Goal: Information Seeking & Learning: Learn about a topic

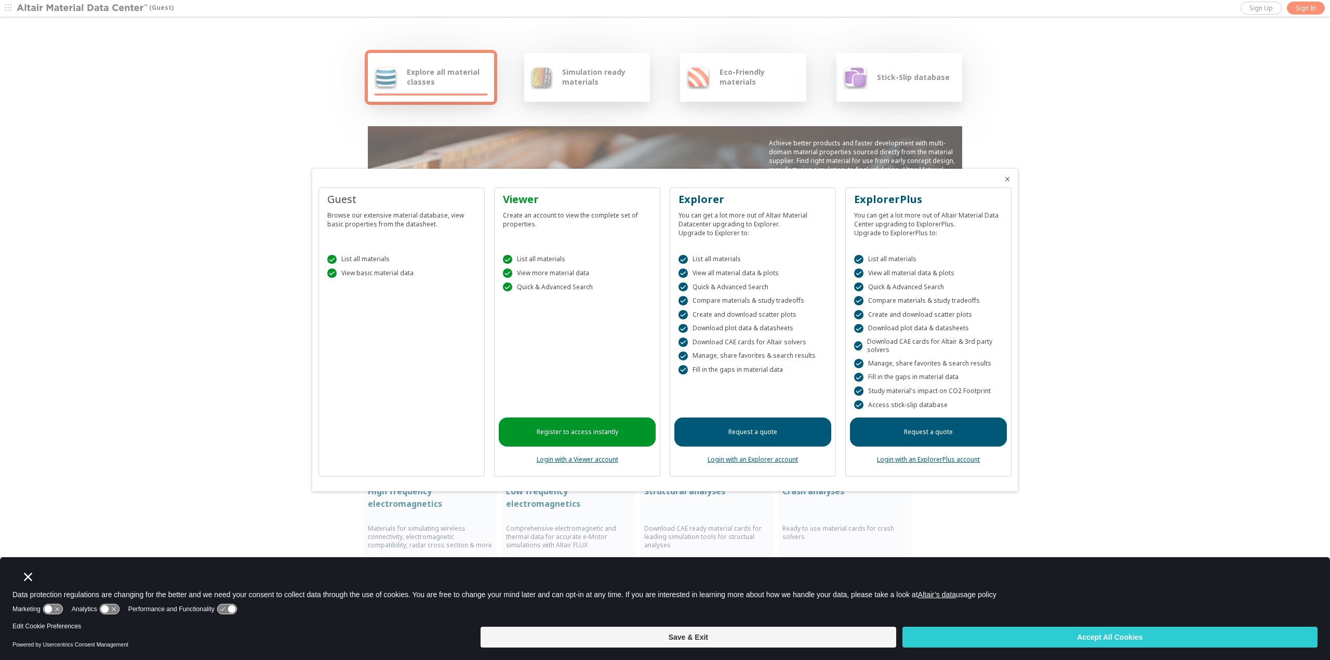
click at [588, 463] on link "Login with a Viewer account" at bounding box center [578, 459] width 82 height 9
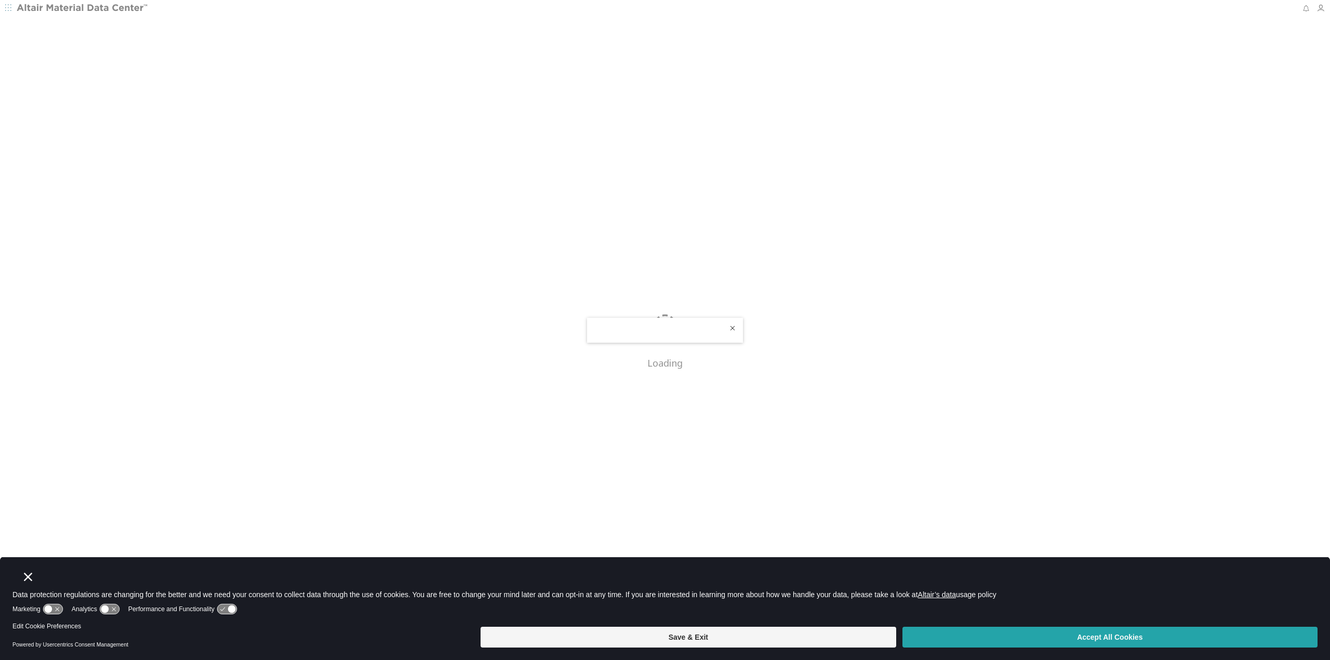
click at [1035, 636] on button "Accept All Cookies" at bounding box center [1109, 637] width 415 height 21
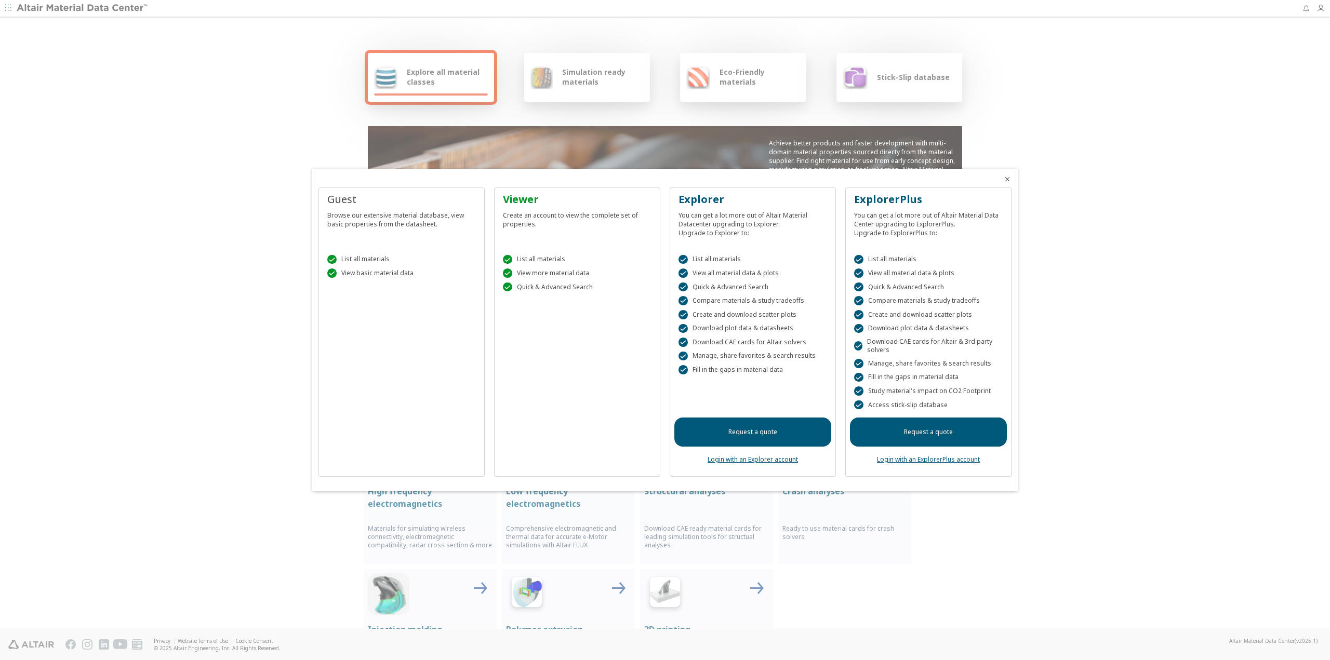
click at [10, 7] on div at bounding box center [665, 330] width 1330 height 660
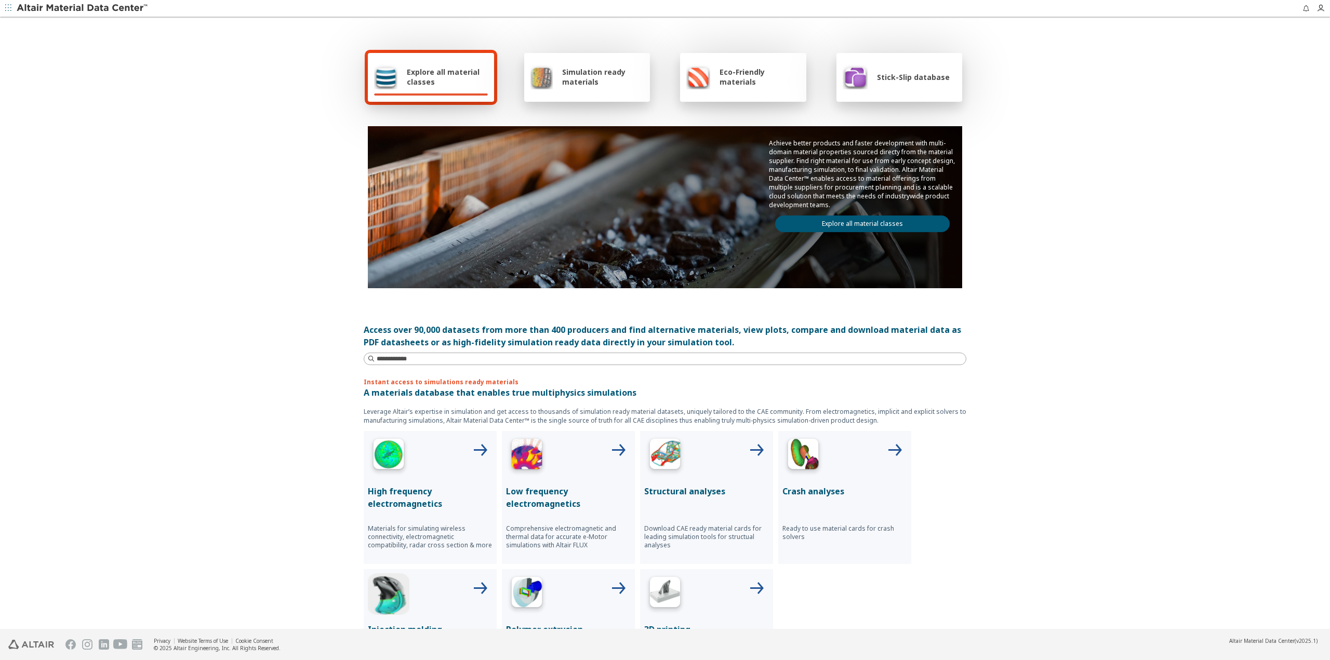
click at [89, 7] on img at bounding box center [83, 8] width 132 height 10
click at [456, 70] on span "Explore all material classes" at bounding box center [447, 77] width 81 height 20
click at [419, 85] on span "Explore all material classes" at bounding box center [447, 77] width 81 height 20
click at [547, 83] on img at bounding box center [541, 76] width 22 height 25
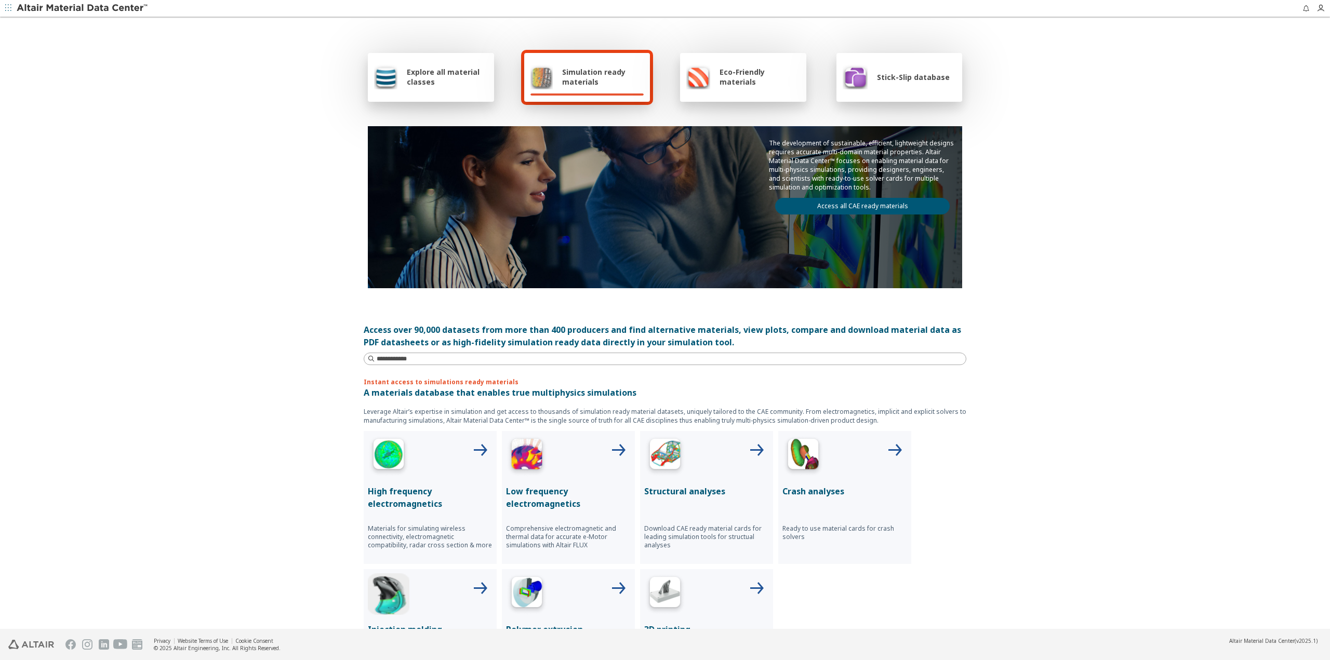
click at [866, 206] on link "Access all CAE ready materials" at bounding box center [862, 206] width 175 height 17
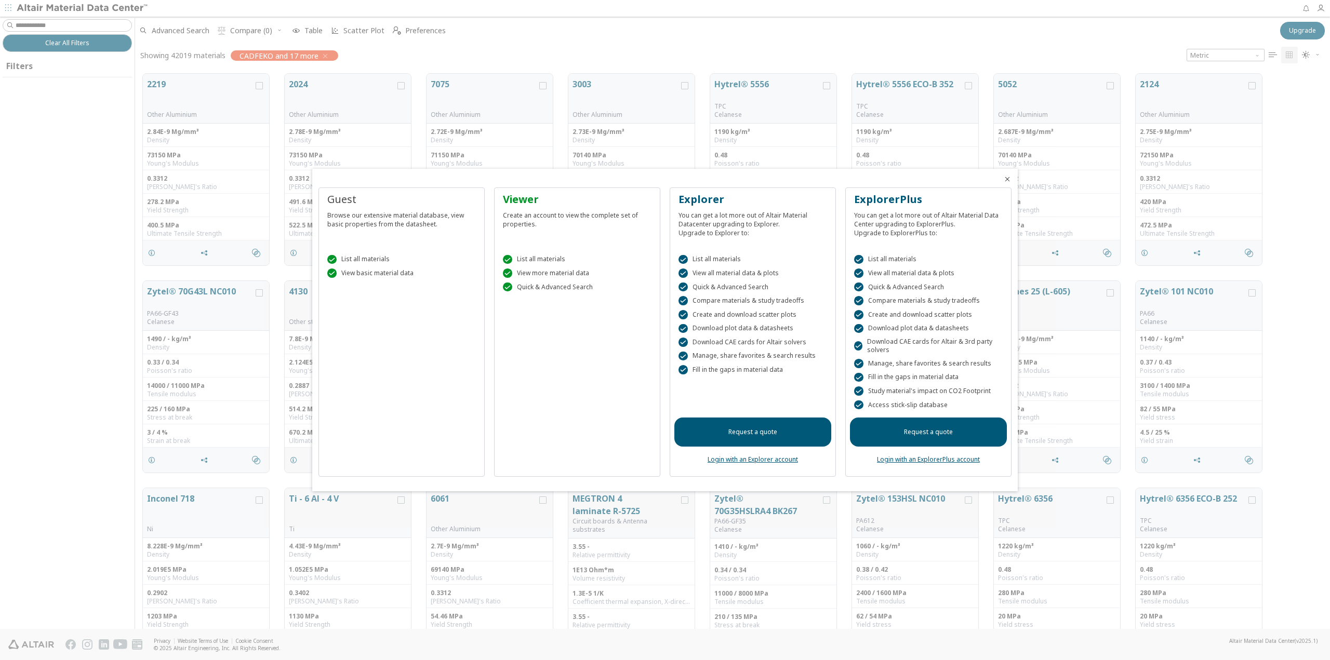
scroll to position [555, 1187]
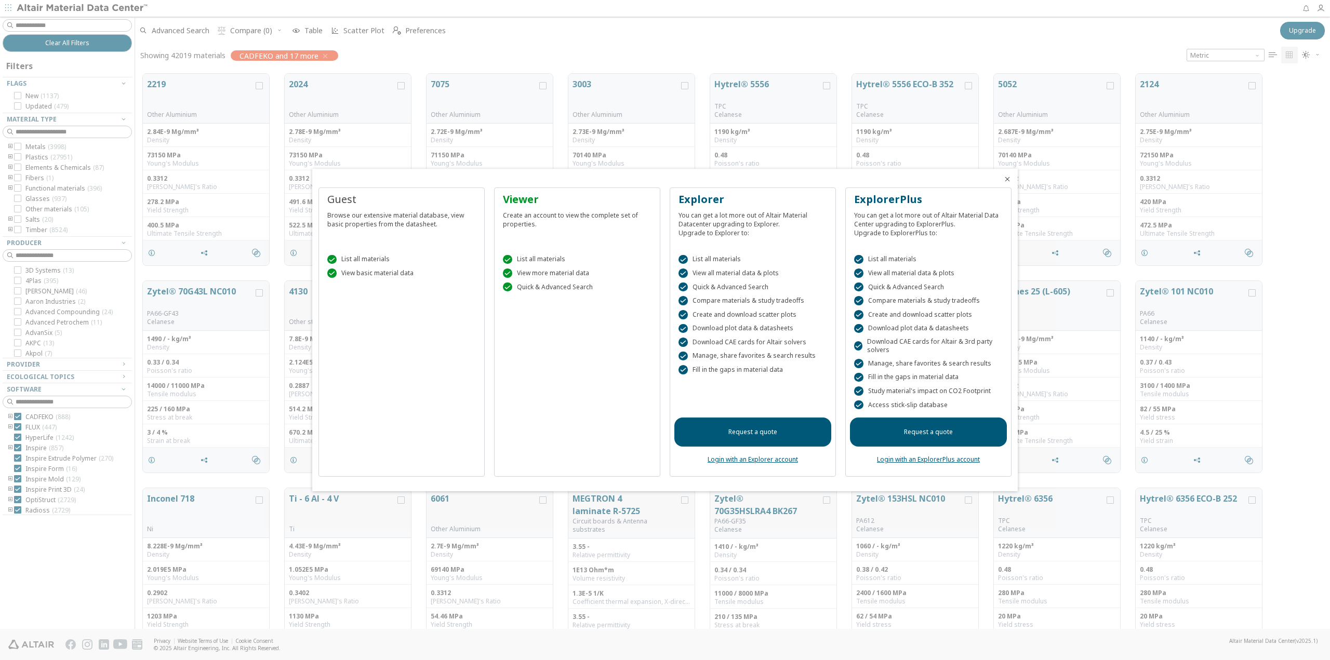
click at [1010, 180] on icon "Close" at bounding box center [1007, 179] width 8 height 8
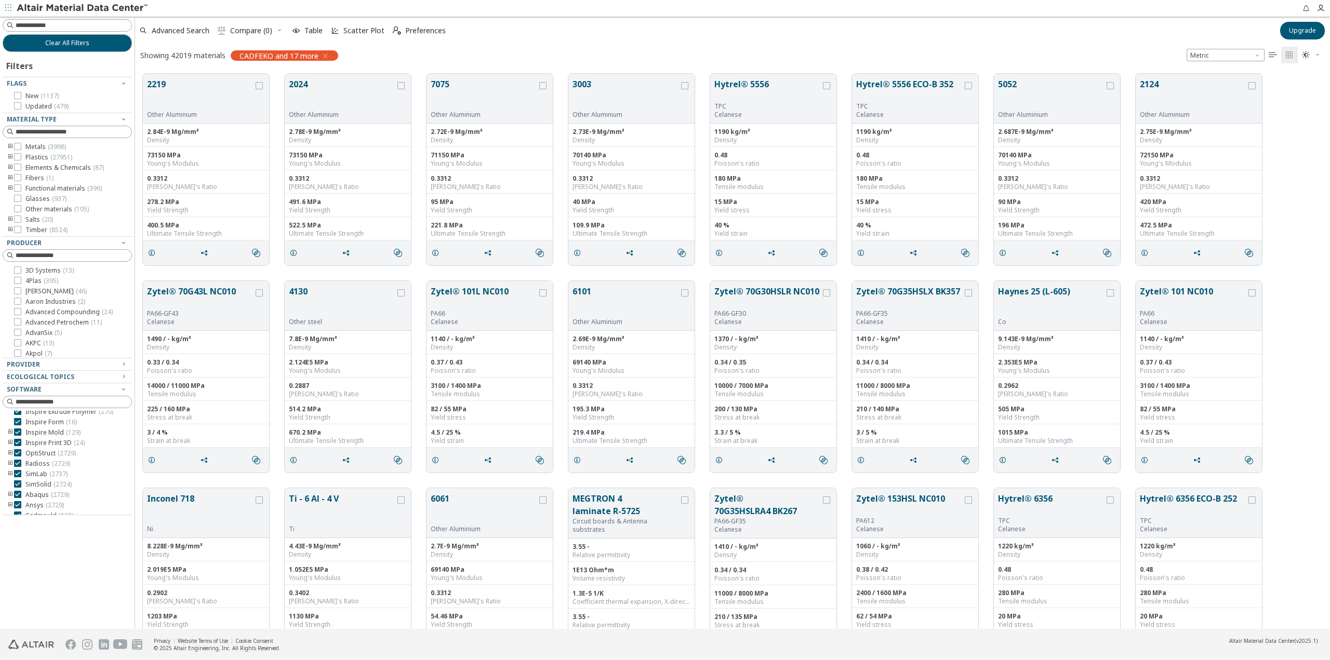
scroll to position [85, 0]
click at [17, 496] on icon at bounding box center [17, 497] width 7 height 7
click at [19, 509] on icon at bounding box center [17, 507] width 7 height 7
click at [17, 475] on icon at bounding box center [17, 476] width 7 height 7
click at [18, 467] on icon at bounding box center [17, 466] width 7 height 7
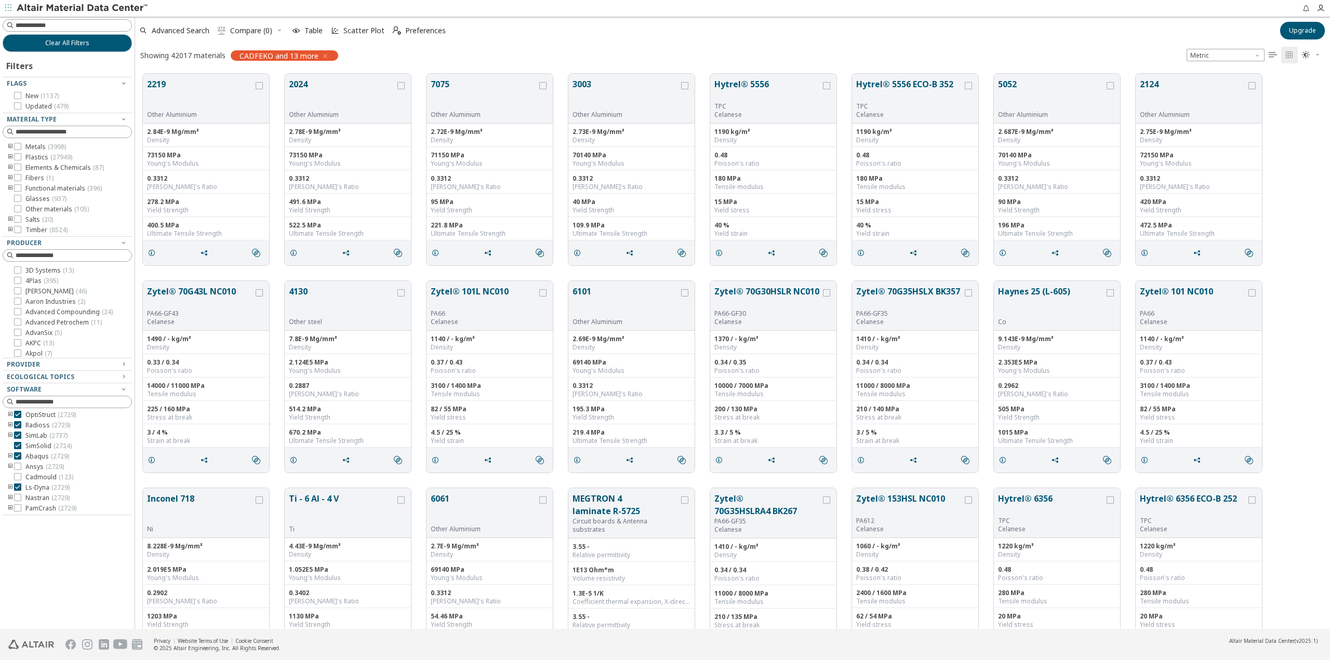
click at [18, 459] on div at bounding box center [17, 455] width 7 height 7
click at [86, 42] on span "Clear All Filters" at bounding box center [67, 43] width 44 height 8
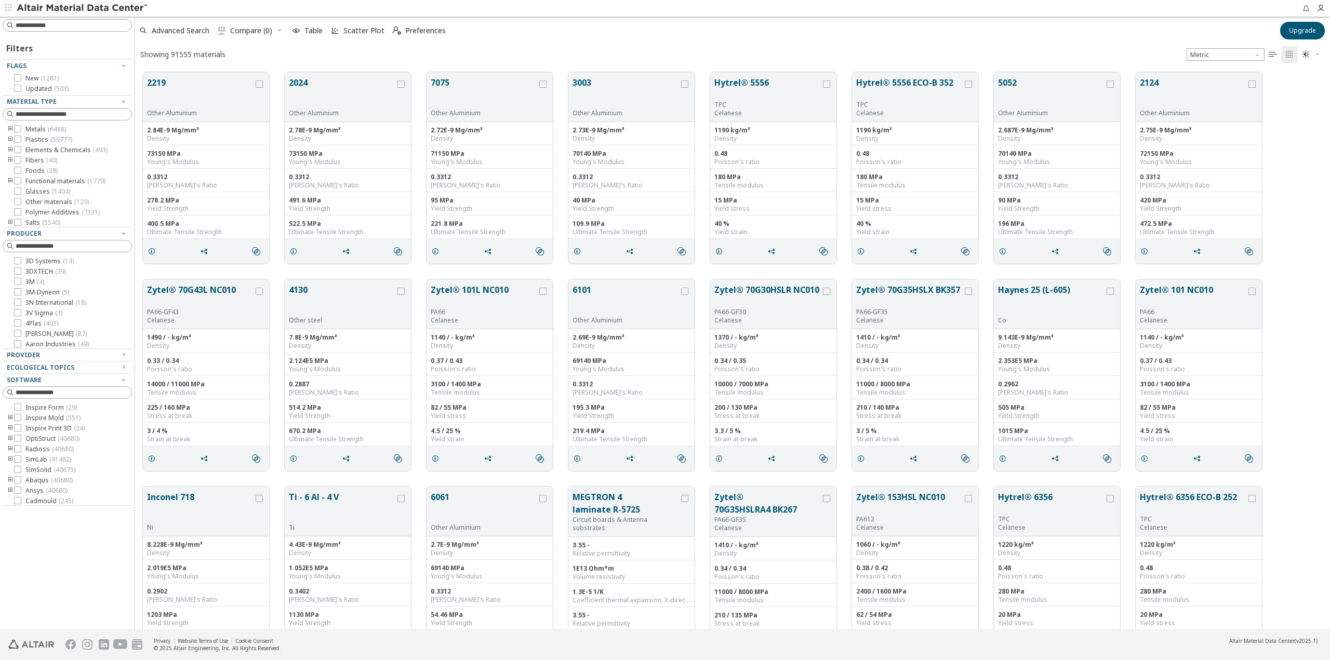
scroll to position [85, 0]
click at [17, 476] on icon at bounding box center [17, 477] width 7 height 7
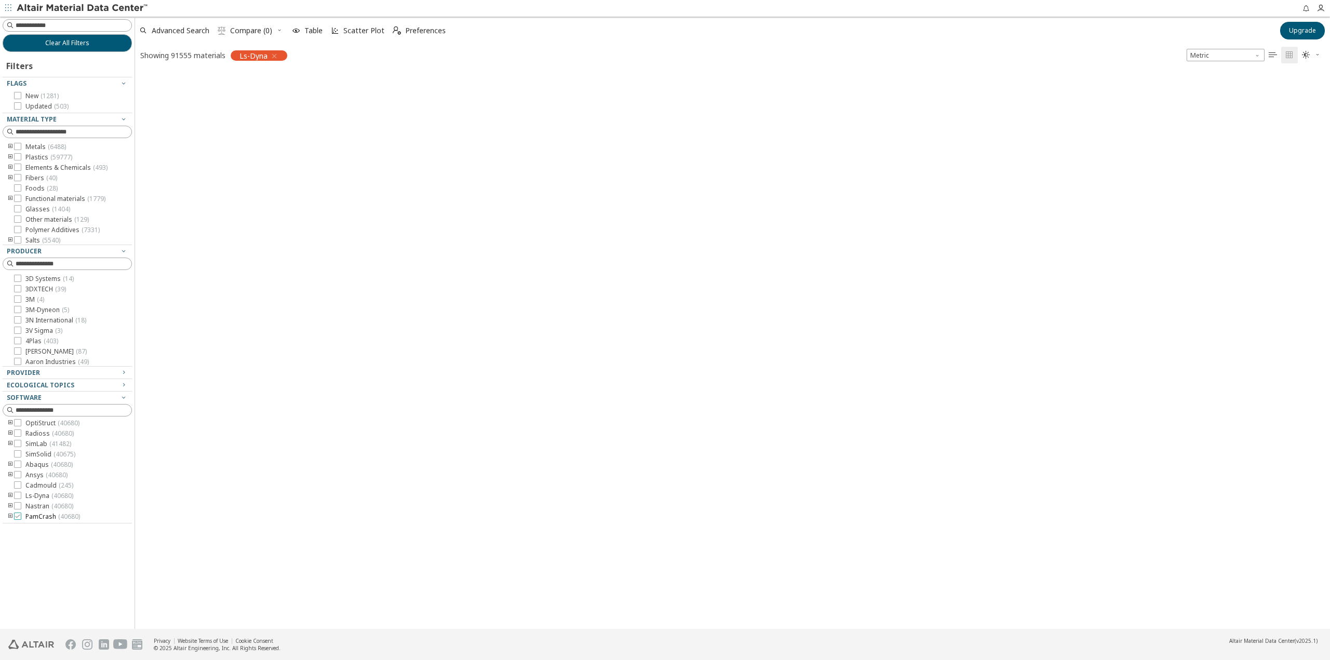
scroll to position [555, 1187]
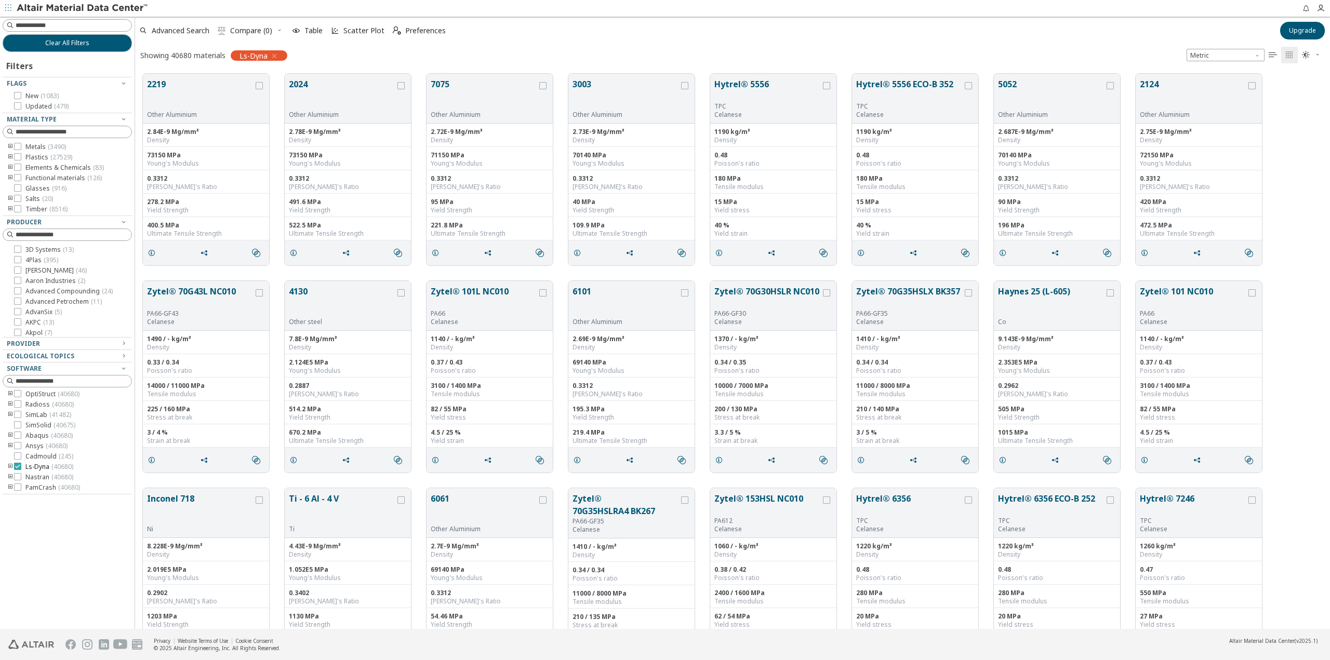
click at [18, 467] on icon at bounding box center [17, 466] width 7 height 7
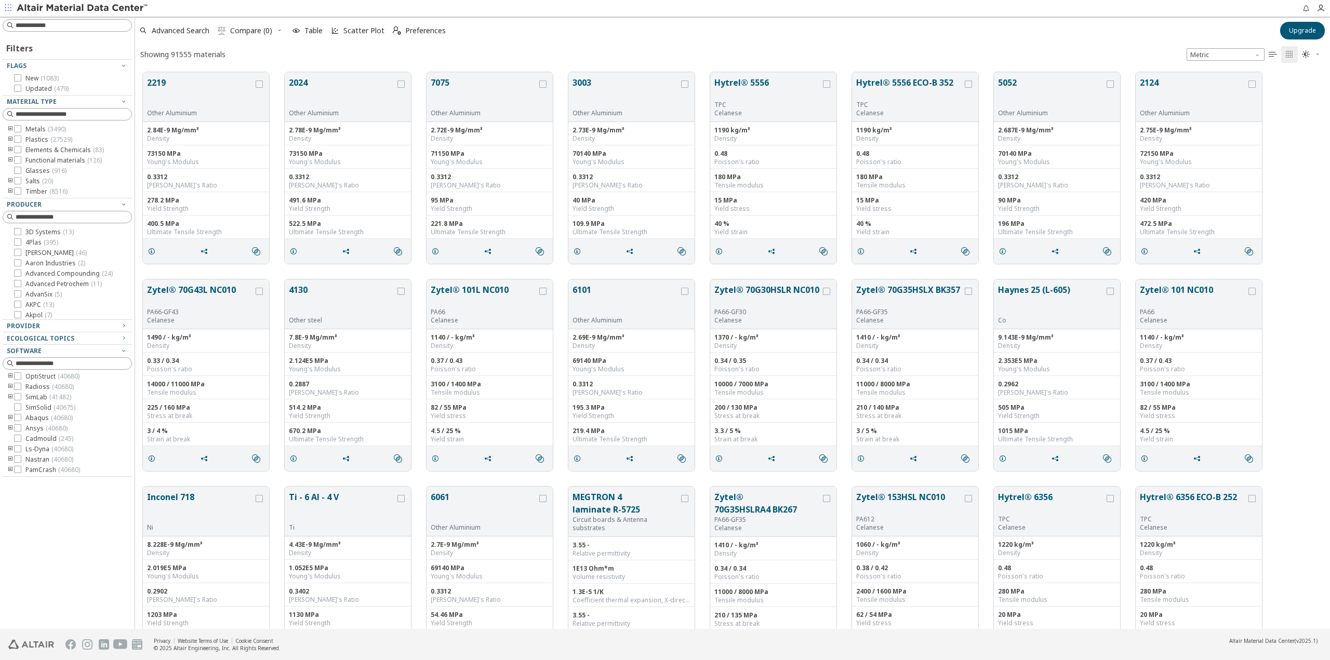
scroll to position [557, 1187]
click at [19, 478] on icon at bounding box center [17, 477] width 7 height 7
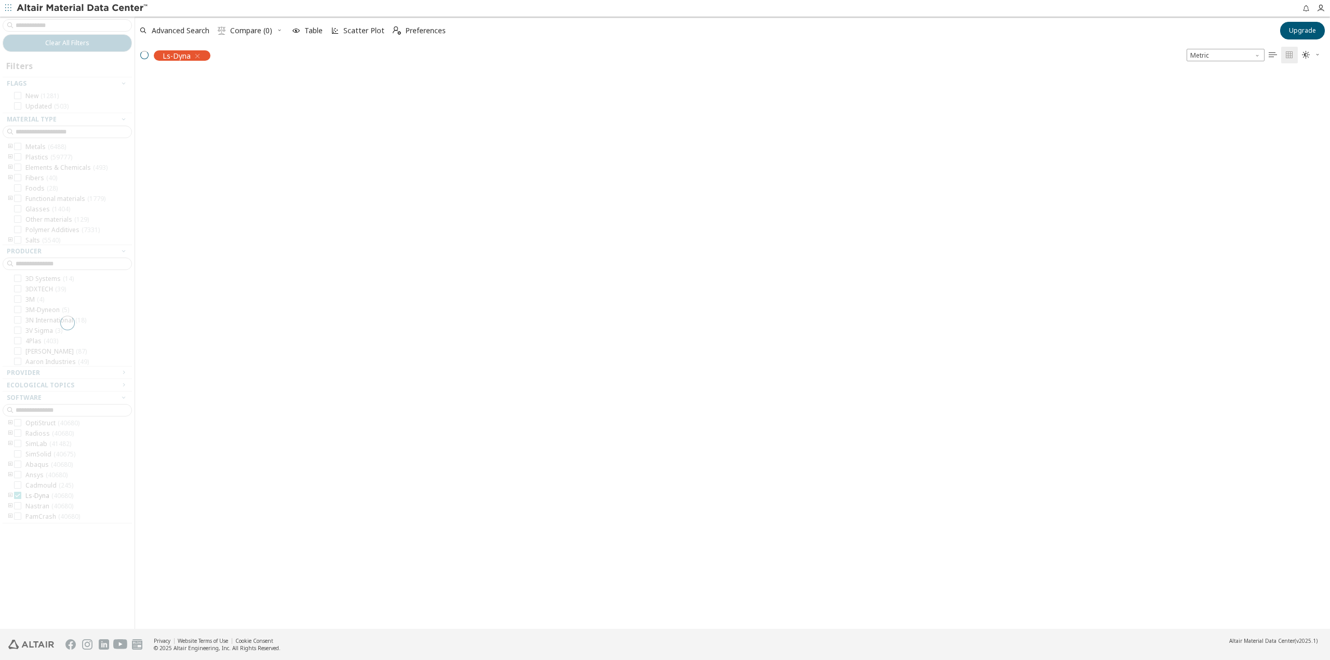
scroll to position [555, 1187]
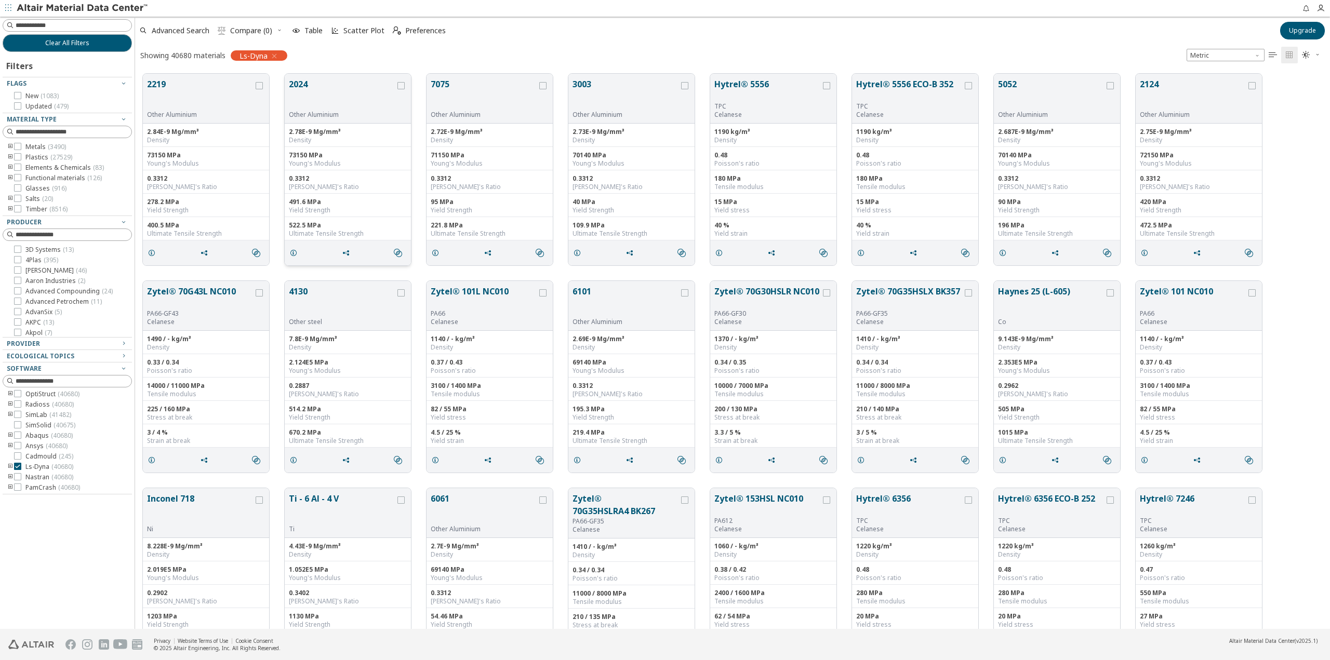
click at [346, 94] on button "2024" at bounding box center [342, 94] width 106 height 33
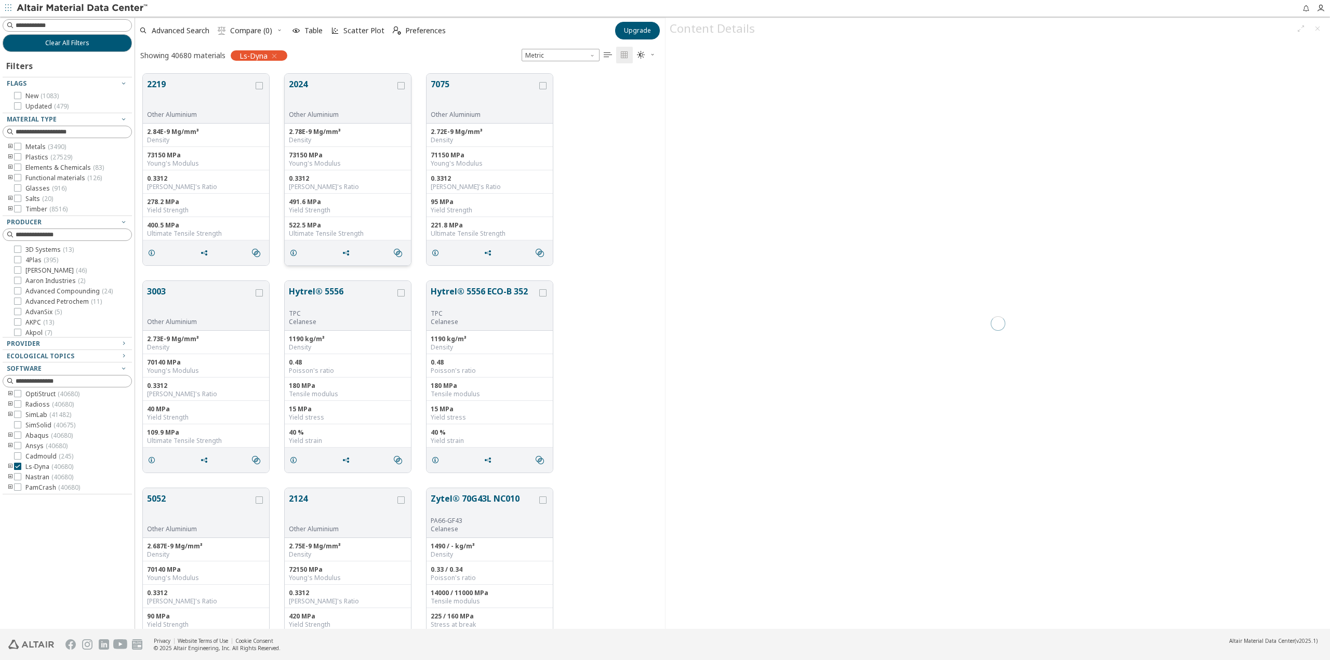
scroll to position [555, 522]
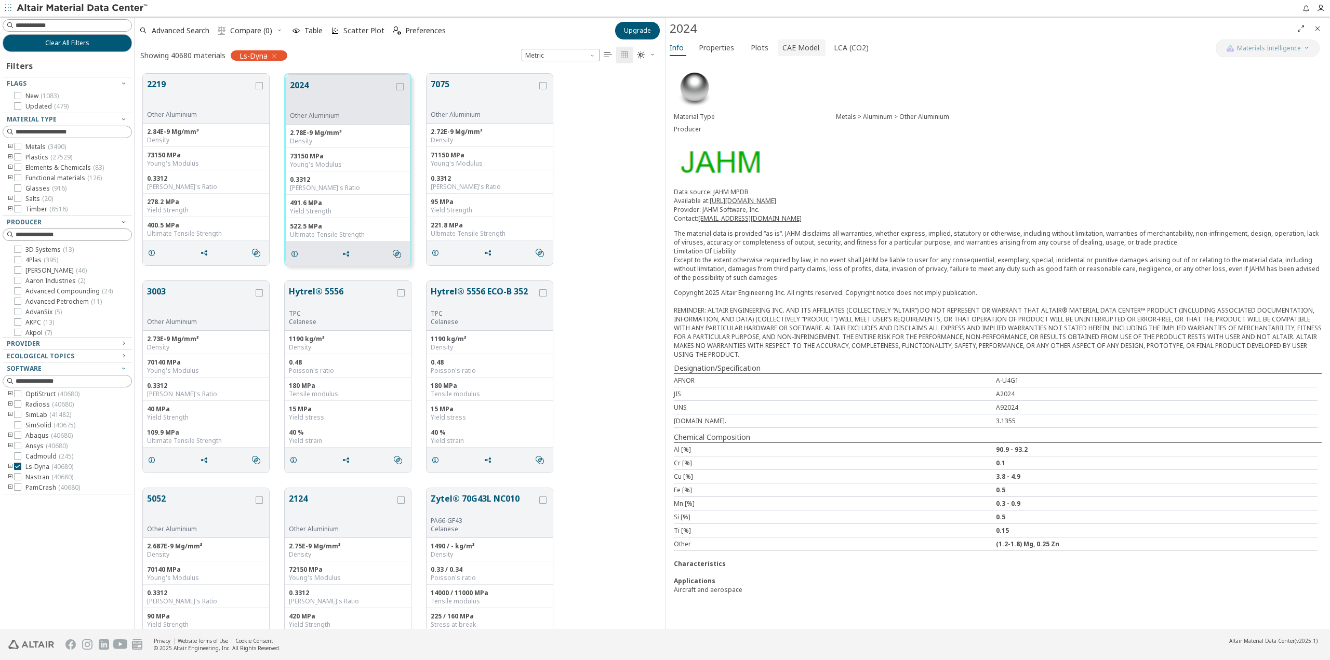
click at [792, 47] on span "CAE Model" at bounding box center [800, 47] width 37 height 17
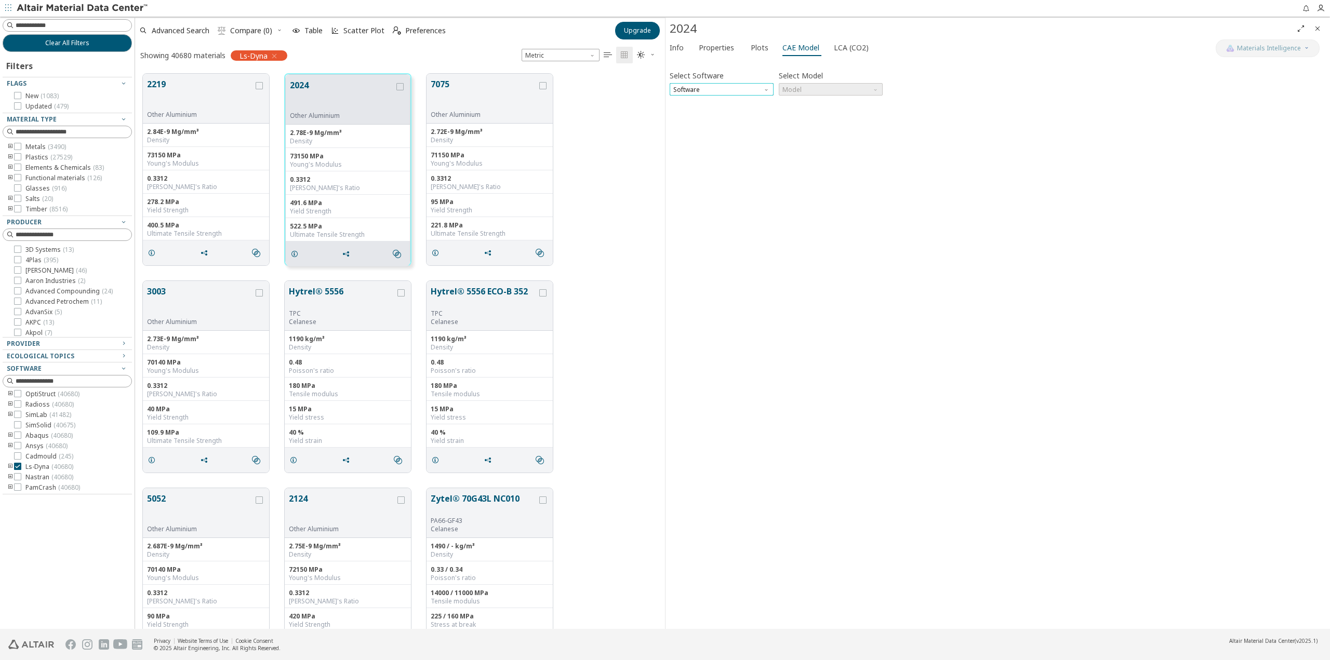
click at [756, 83] on span "Software" at bounding box center [722, 89] width 104 height 12
click at [693, 189] on span "Ls-Dyna" at bounding box center [686, 189] width 24 height 8
click at [803, 91] on span "Model" at bounding box center [831, 89] width 104 height 12
click at [803, 100] on span "Mat1" at bounding box center [831, 102] width 96 height 7
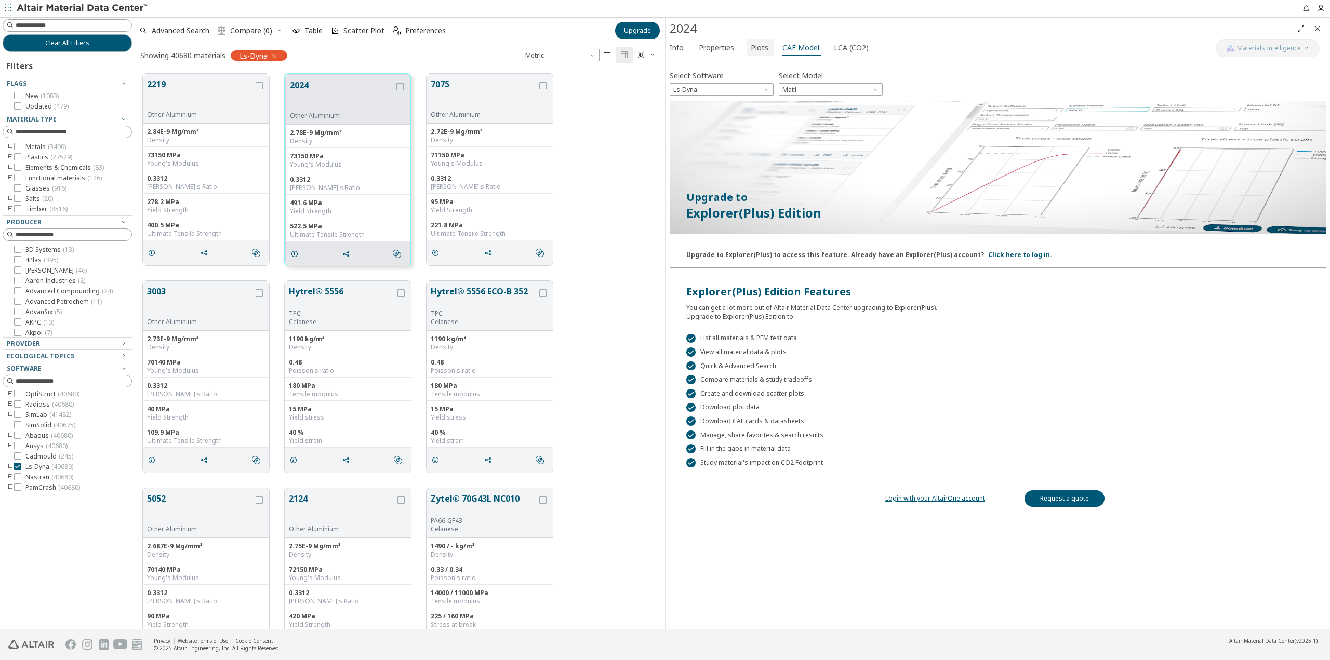
click at [757, 46] on span "Plots" at bounding box center [760, 47] width 18 height 17
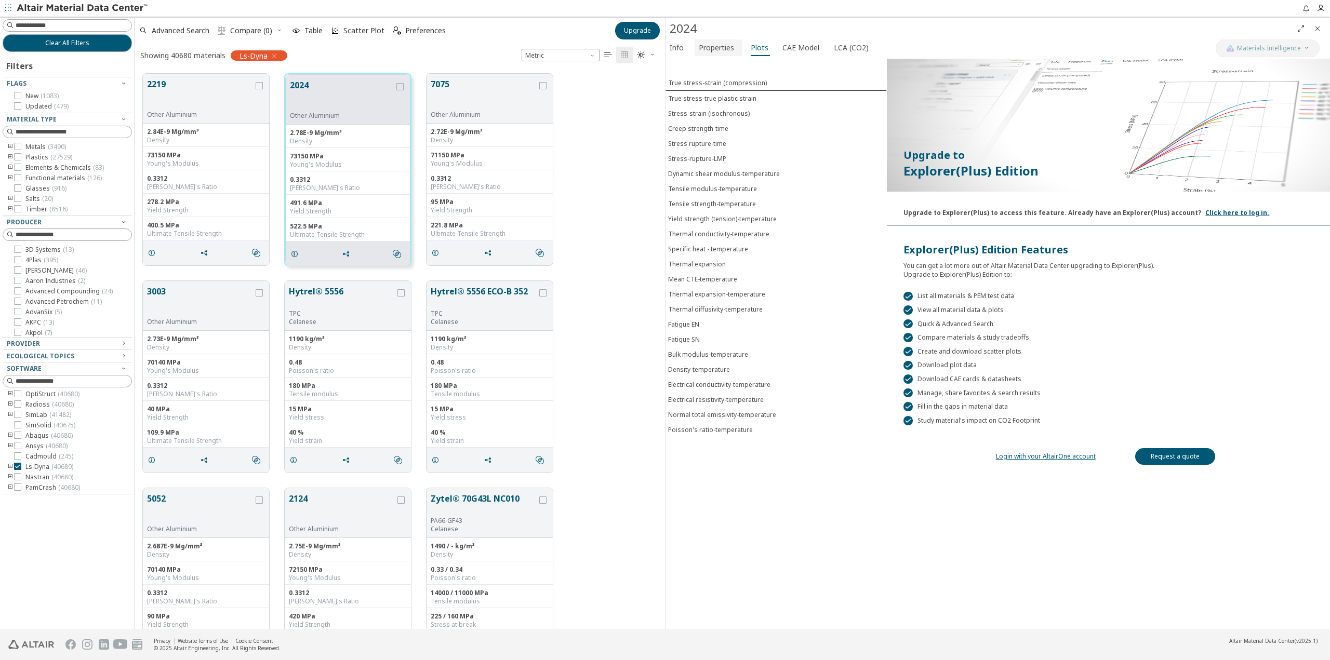
click at [715, 44] on span "Properties" at bounding box center [716, 47] width 35 height 17
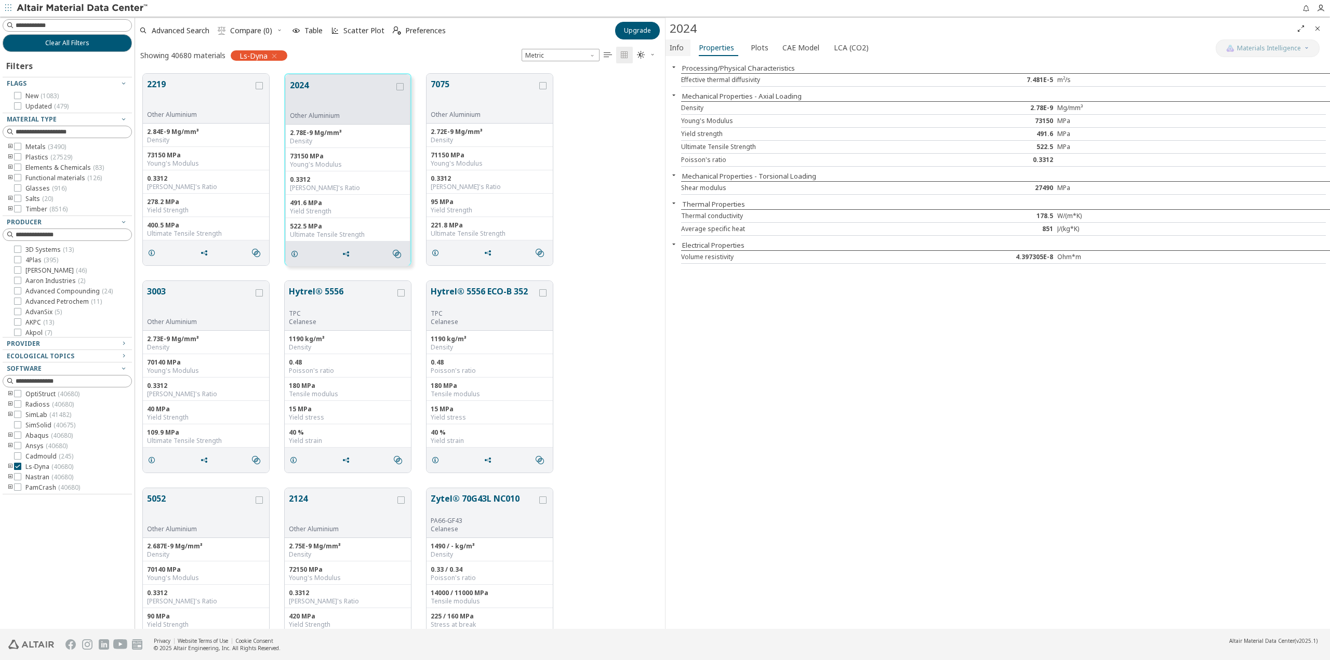
click at [671, 45] on span "Info" at bounding box center [677, 47] width 14 height 17
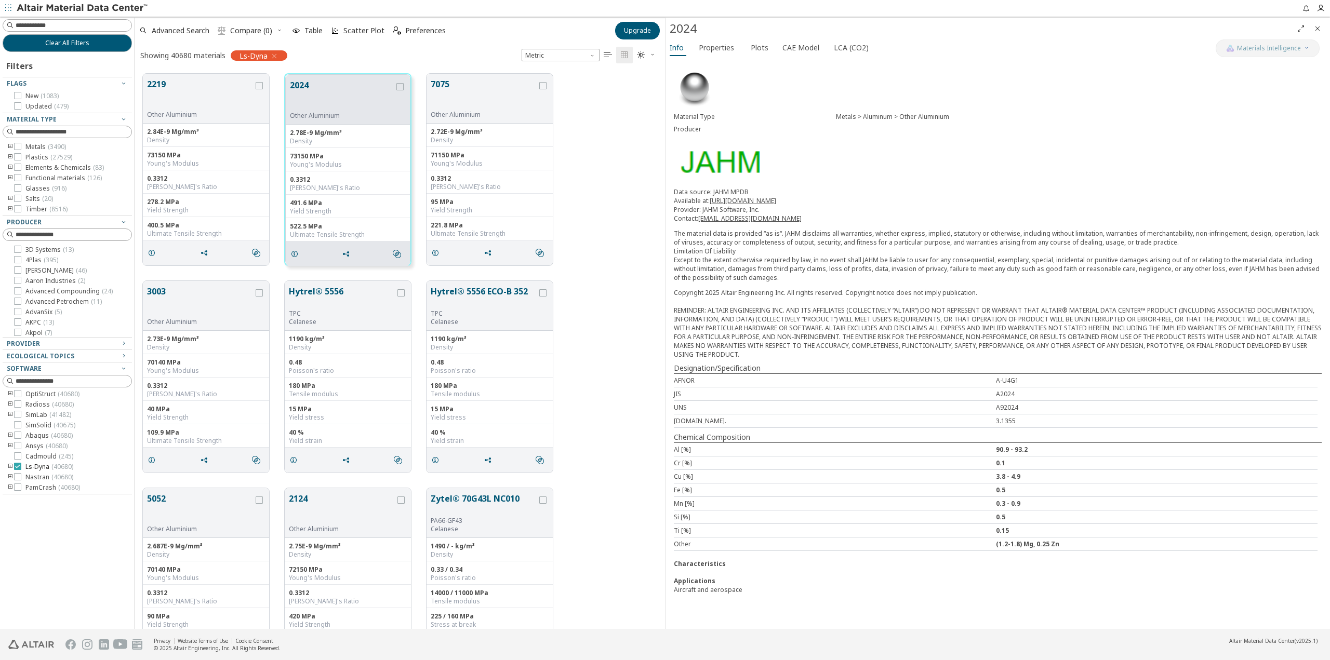
click at [34, 464] on span "Ls-Dyna ( 40680 )" at bounding box center [49, 467] width 48 height 8
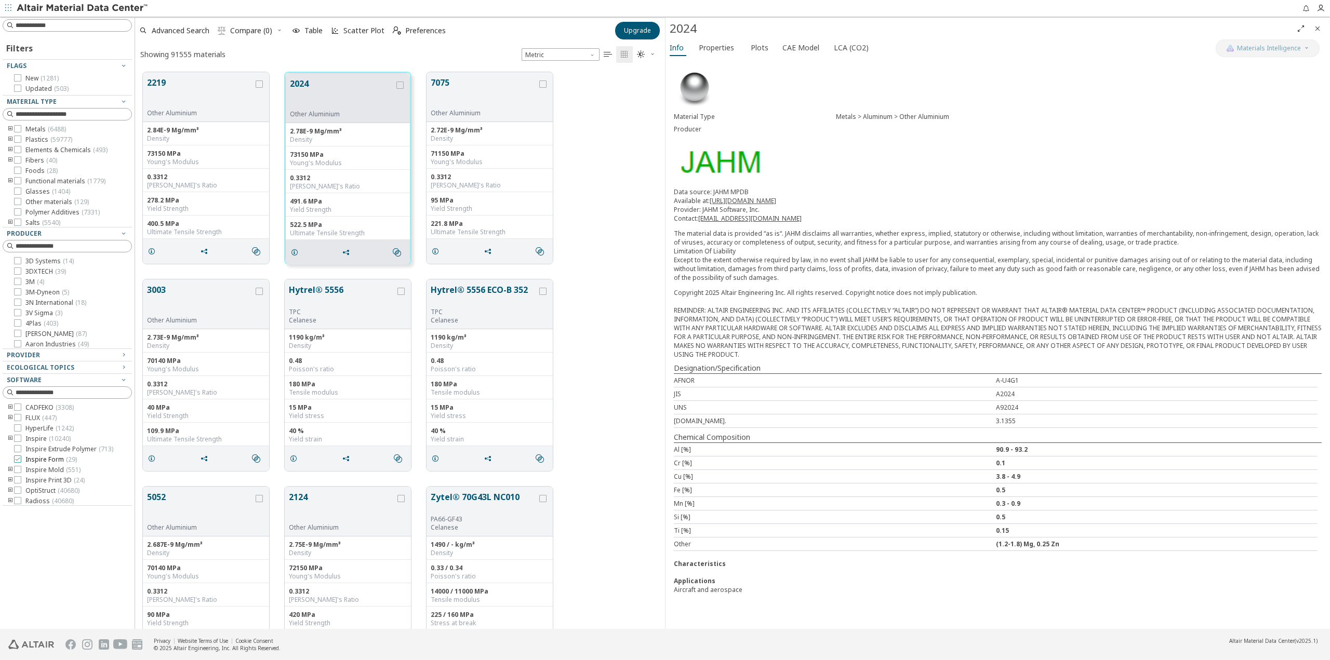
click at [55, 458] on span "Inspire Form ( 29 )" at bounding box center [50, 460] width 51 height 8
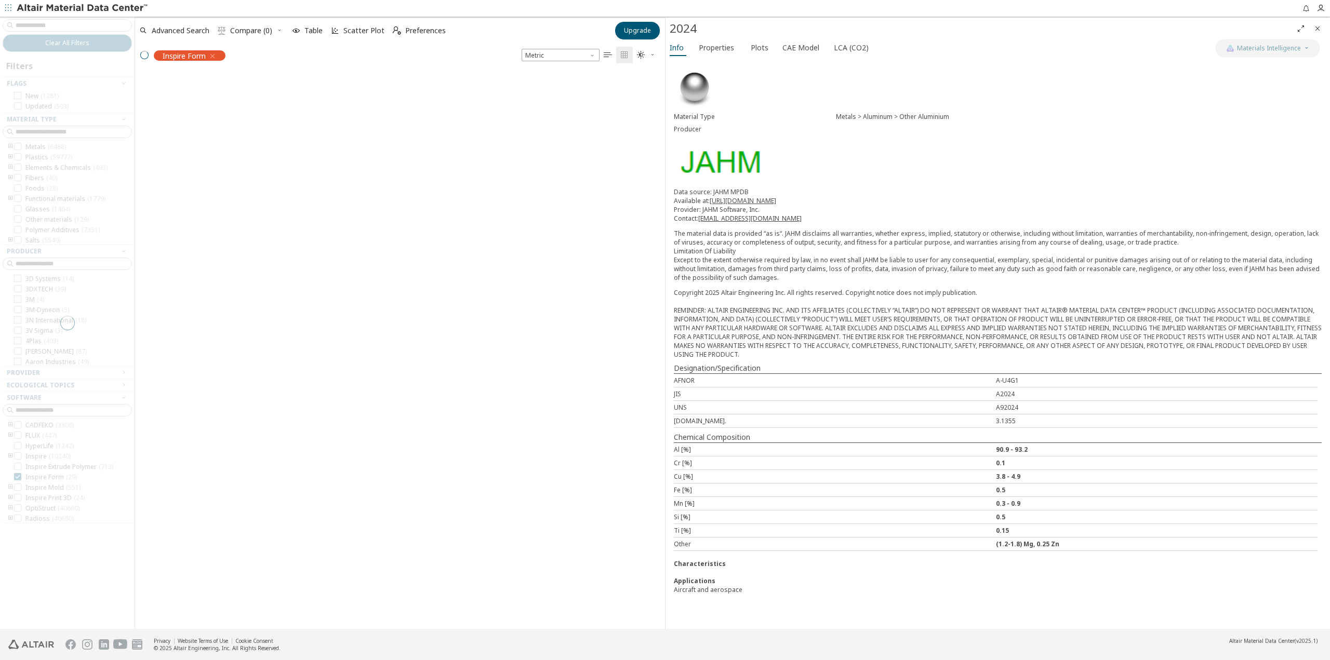
scroll to position [555, 522]
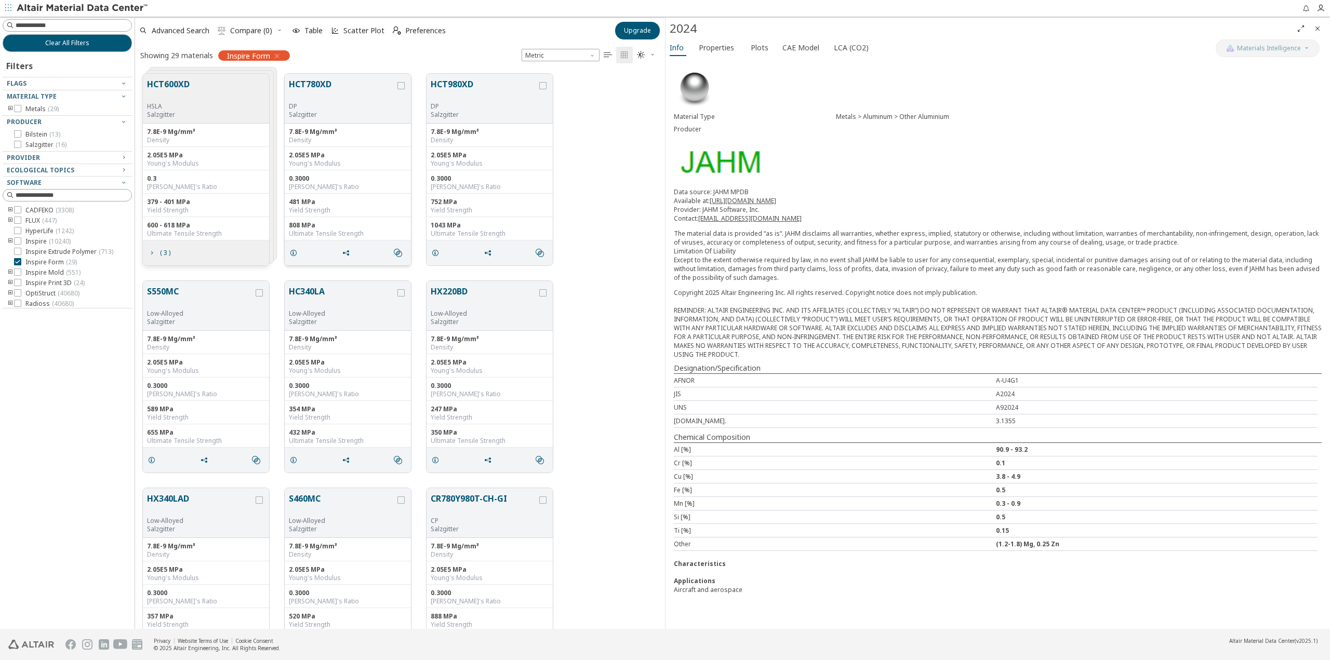
click at [355, 94] on button "HCT780XD" at bounding box center [342, 90] width 106 height 24
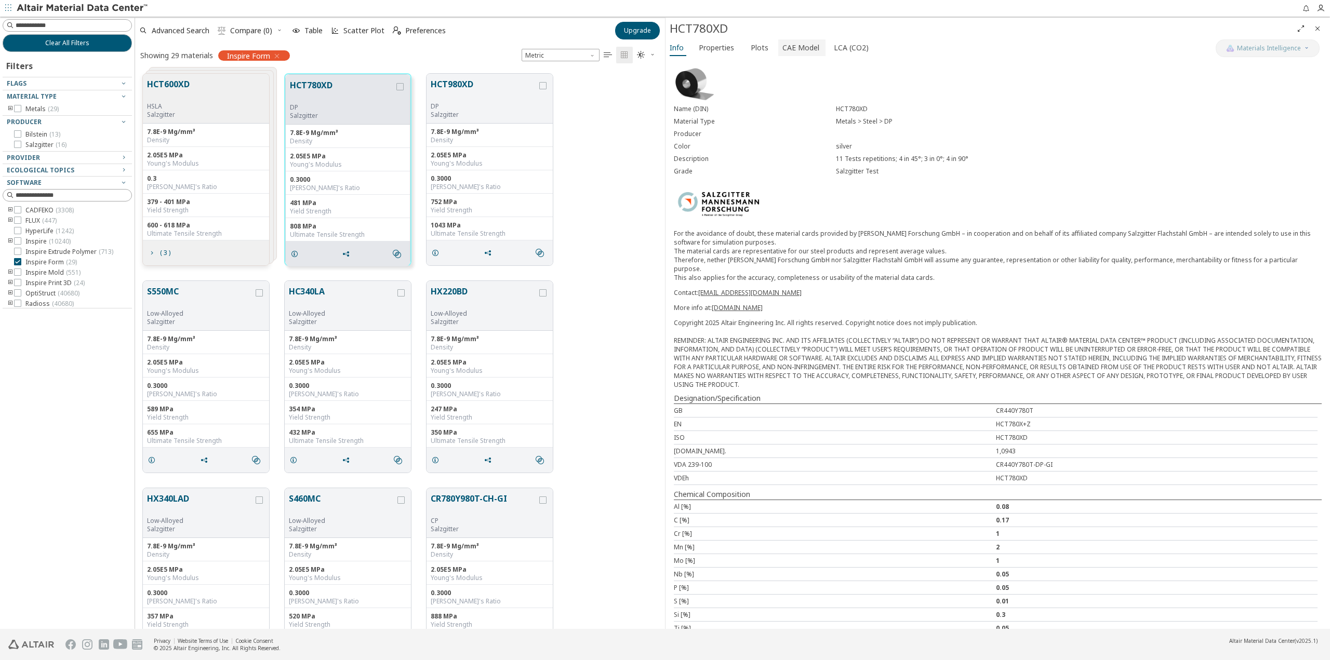
click at [794, 46] on span "CAE Model" at bounding box center [800, 47] width 37 height 17
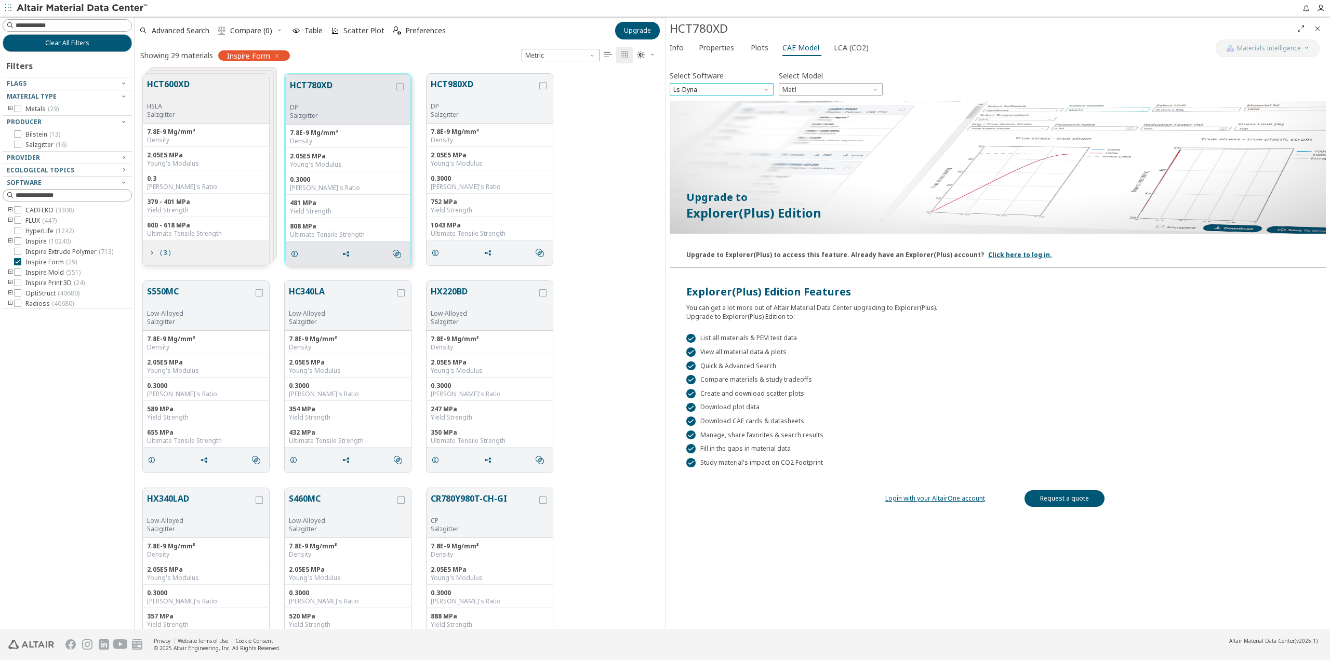
click at [759, 86] on span "Ls-Dyna" at bounding box center [722, 89] width 104 height 12
click at [743, 115] on span "Inspire Form" at bounding box center [722, 114] width 96 height 7
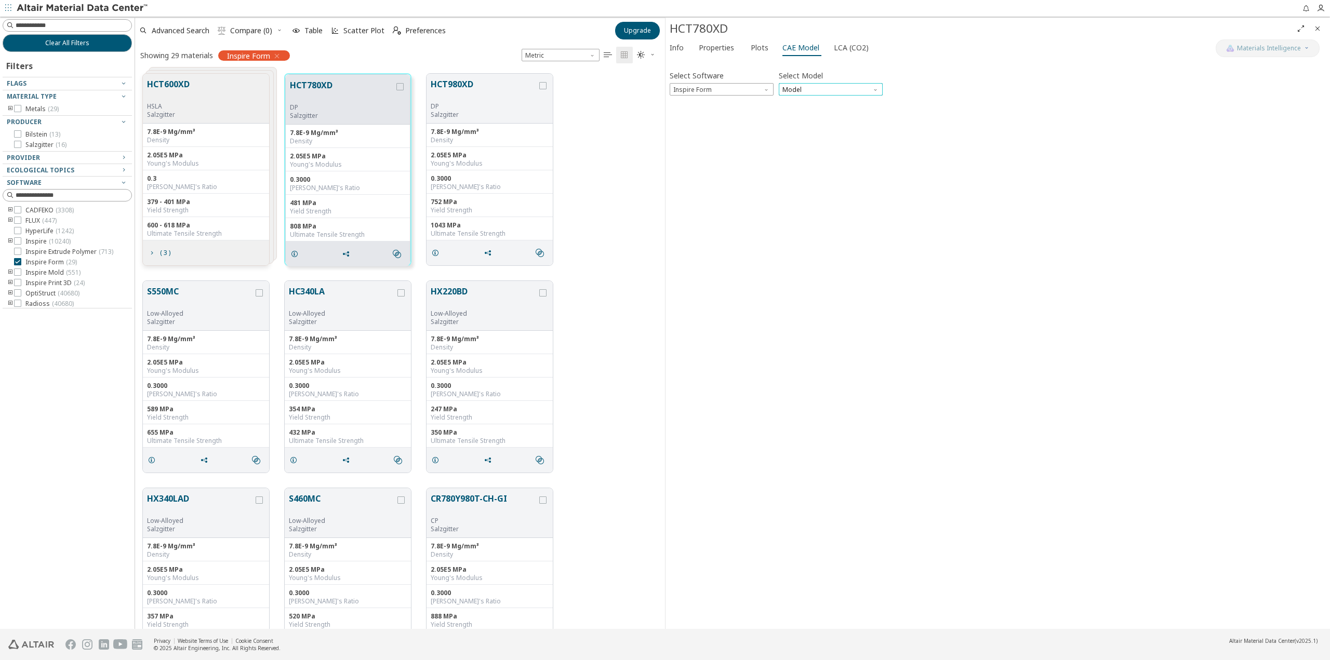
click at [840, 88] on span "Model" at bounding box center [831, 89] width 104 height 12
click at [830, 102] on span "Inspire Form" at bounding box center [831, 102] width 96 height 7
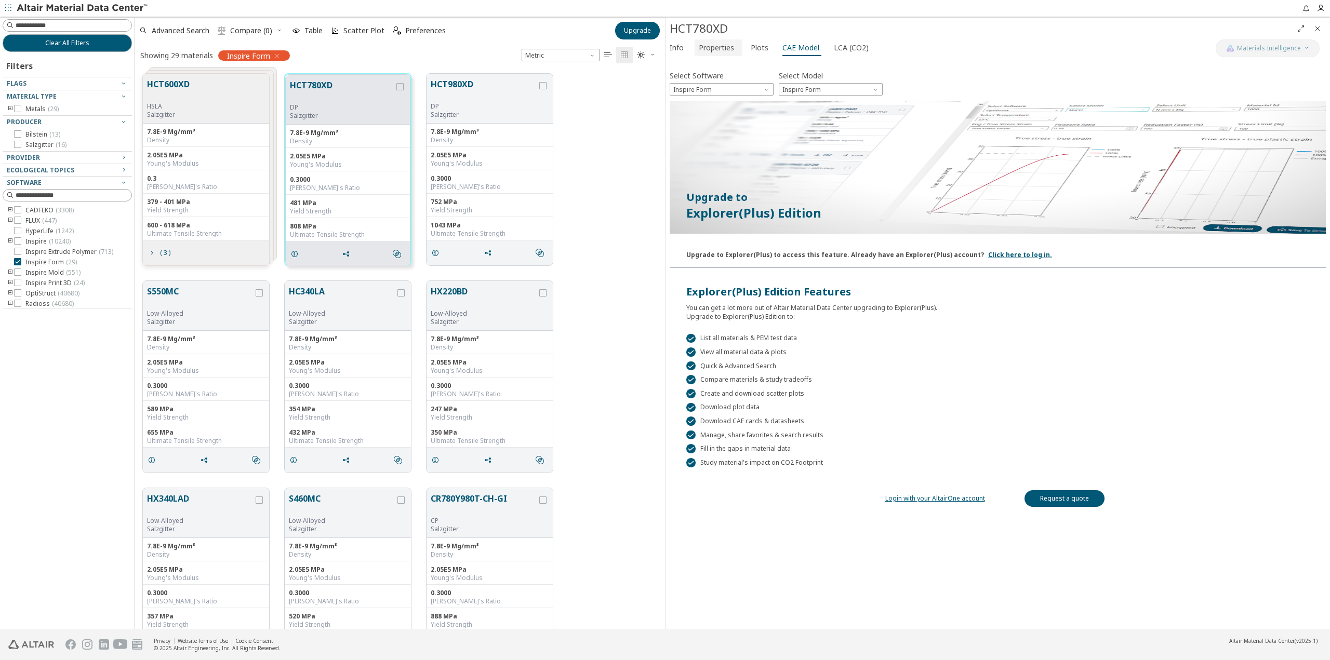
click at [710, 48] on span "Properties" at bounding box center [716, 47] width 35 height 17
